Goal: Task Accomplishment & Management: Manage account settings

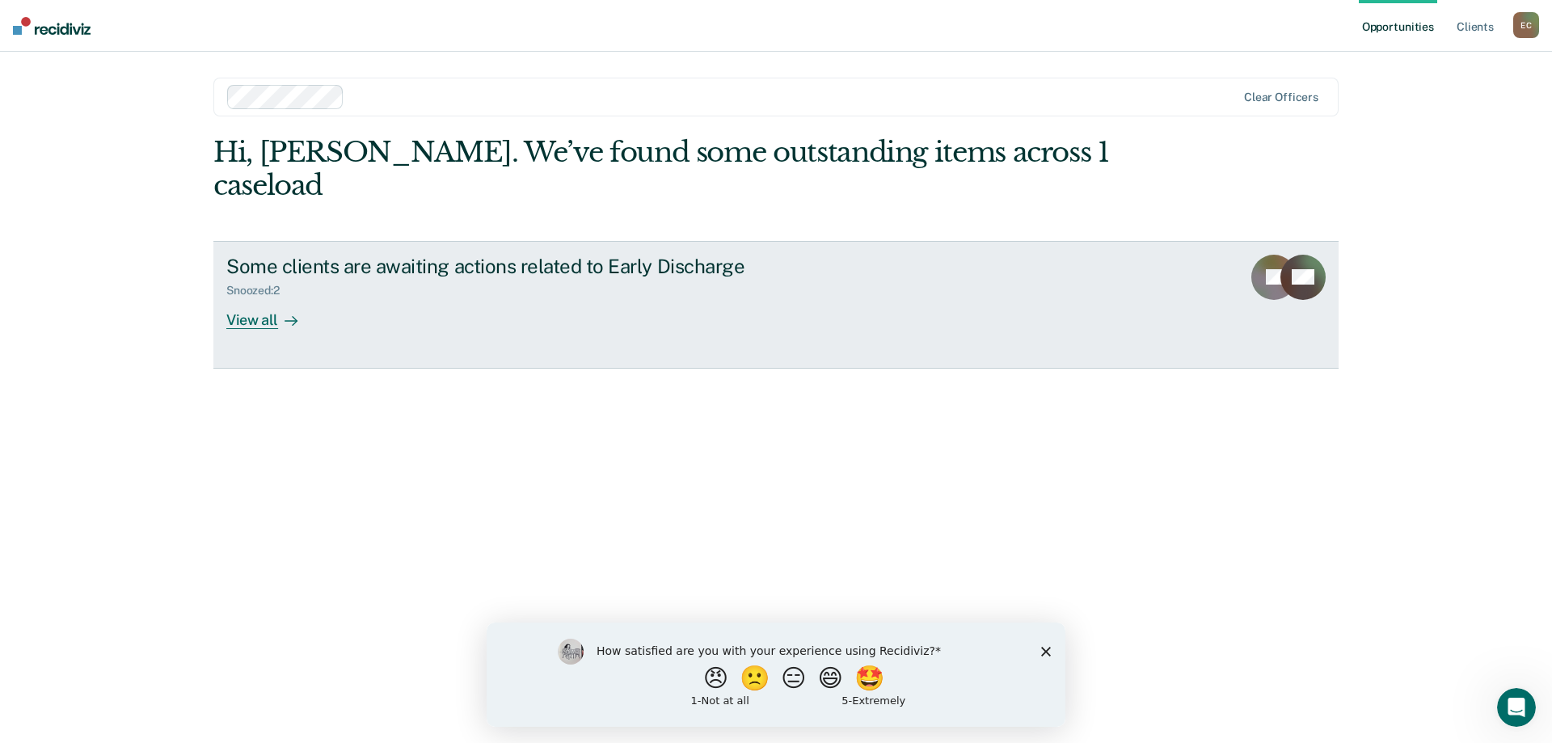
click at [257, 297] on div "View all" at bounding box center [271, 313] width 91 height 32
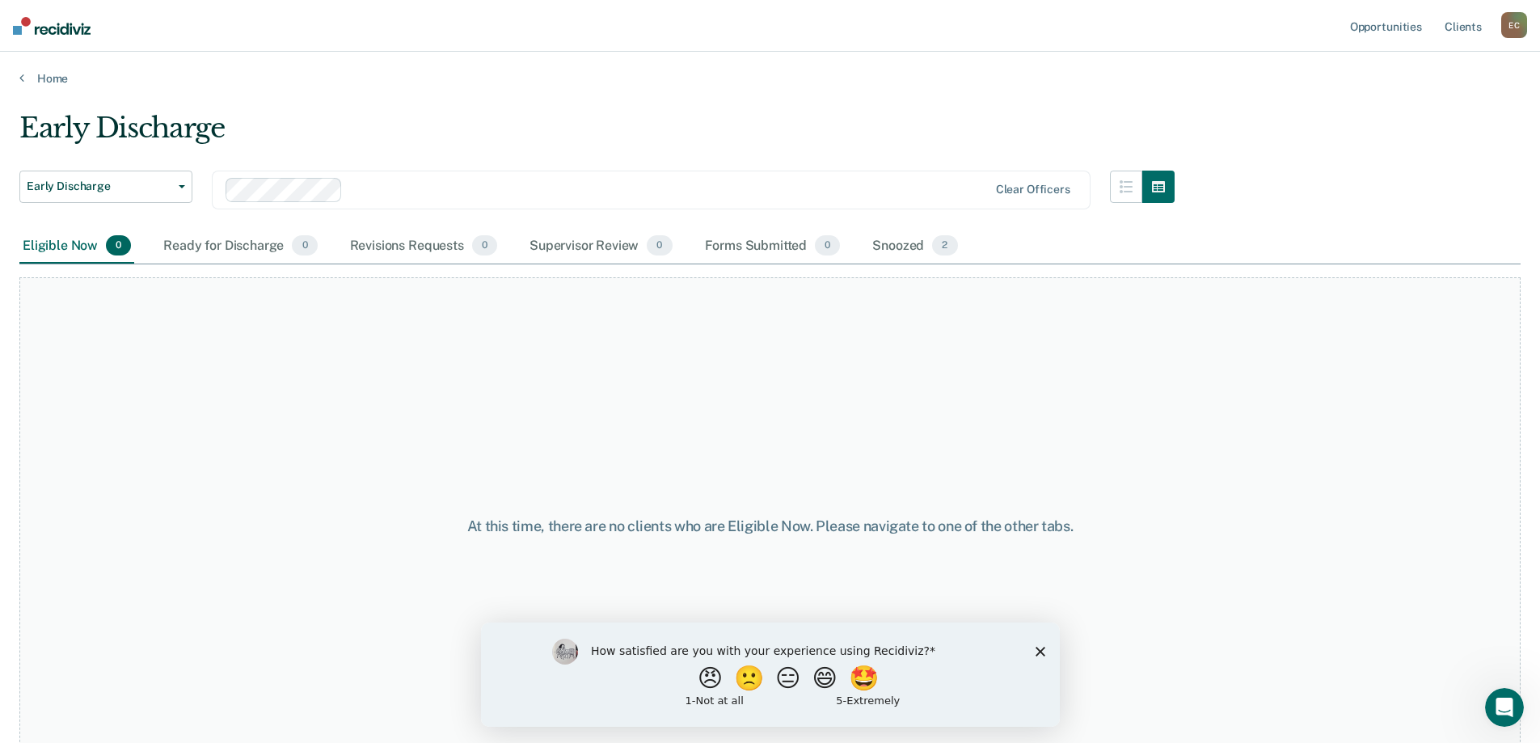
scroll to position [32, 0]
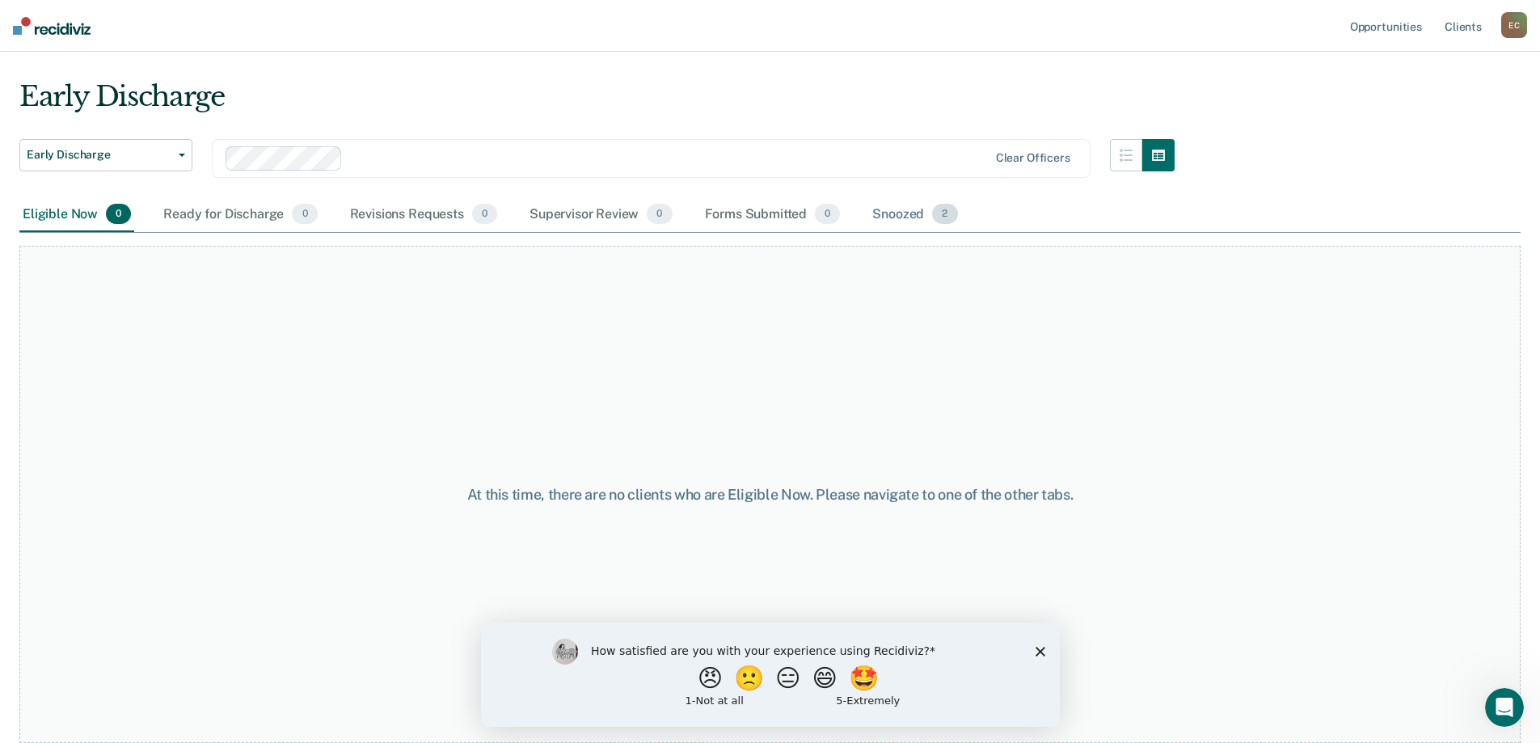
click at [891, 212] on div "Snoozed 2" at bounding box center [914, 215] width 91 height 36
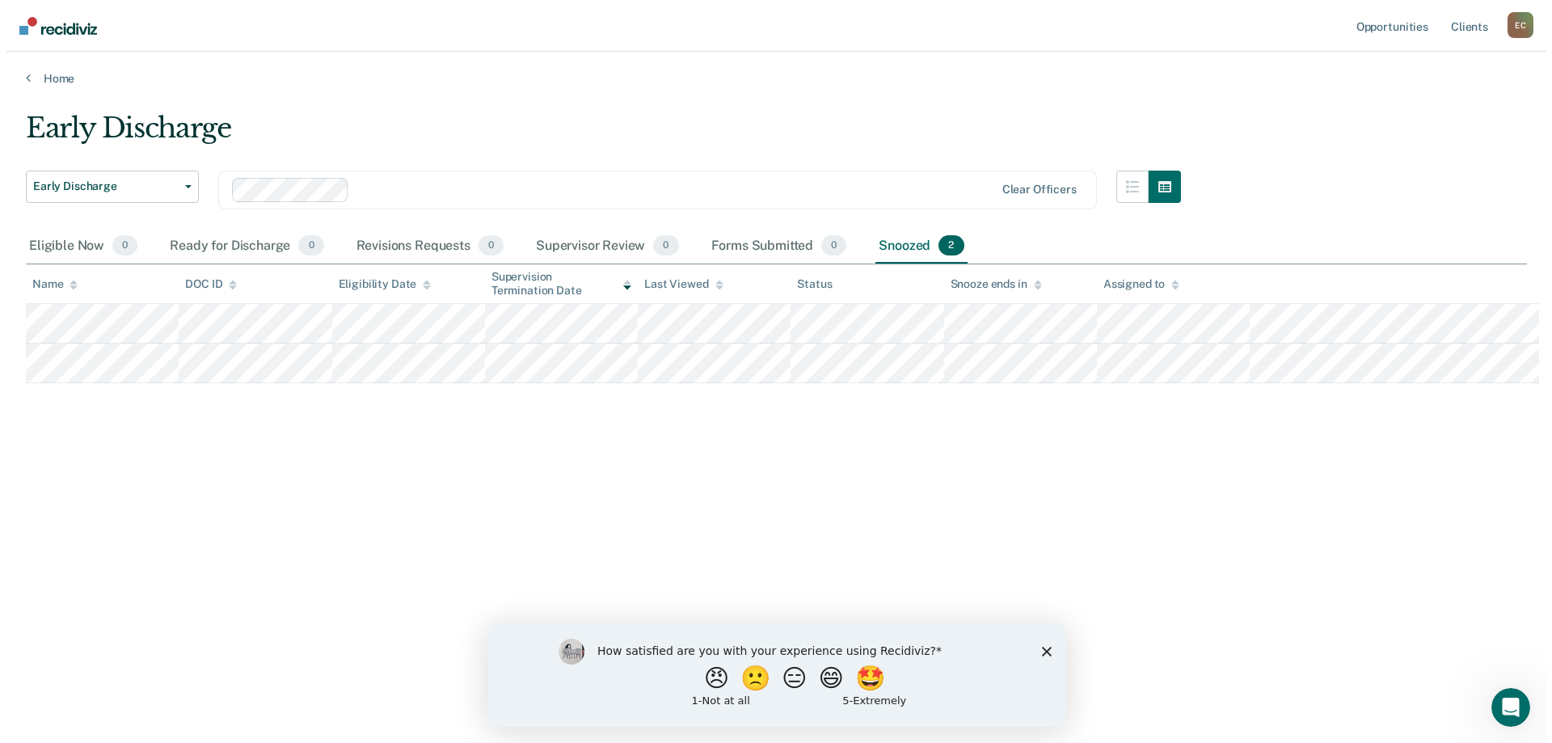
scroll to position [0, 0]
